Goal: Subscribe to service/newsletter

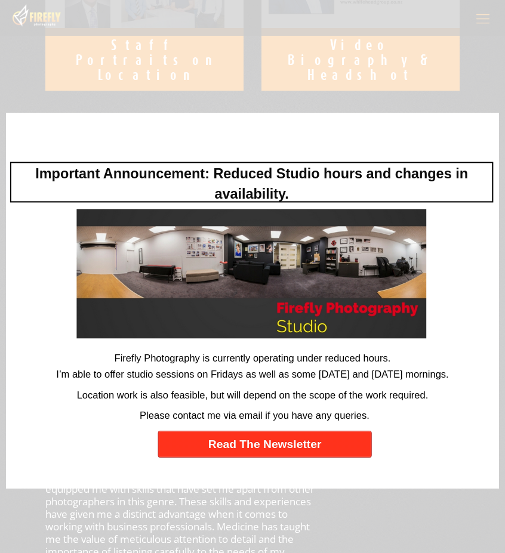
scroll to position [1015, 0]
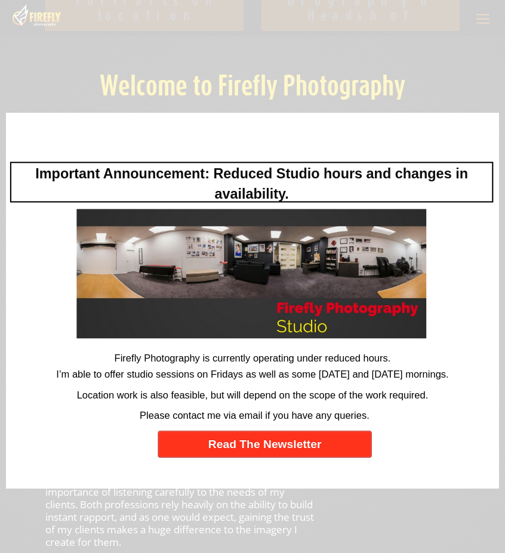
click at [257, 444] on link "Read The Newsletter" at bounding box center [265, 444] width 214 height 27
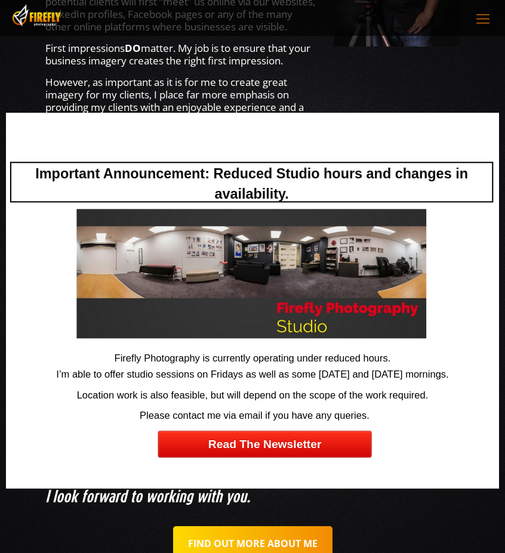
scroll to position [1313, 0]
